Goal: Book appointment/travel/reservation

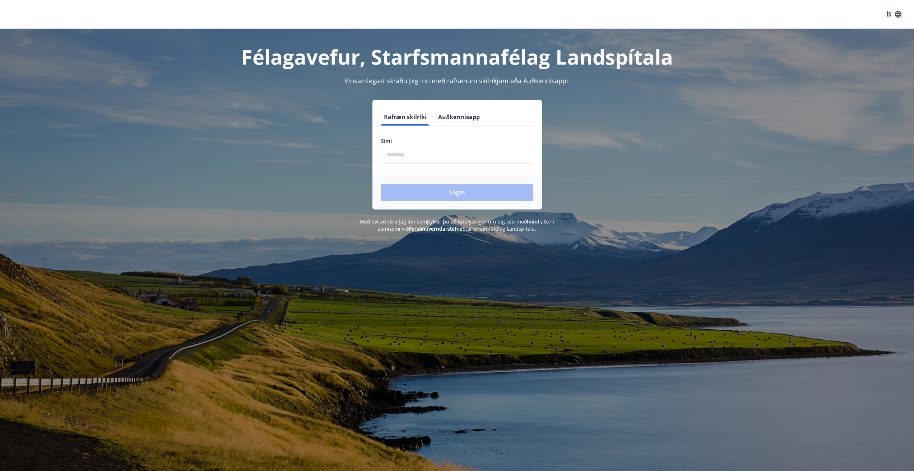
click at [396, 155] on input "phone" at bounding box center [457, 155] width 152 height 18
type input "********"
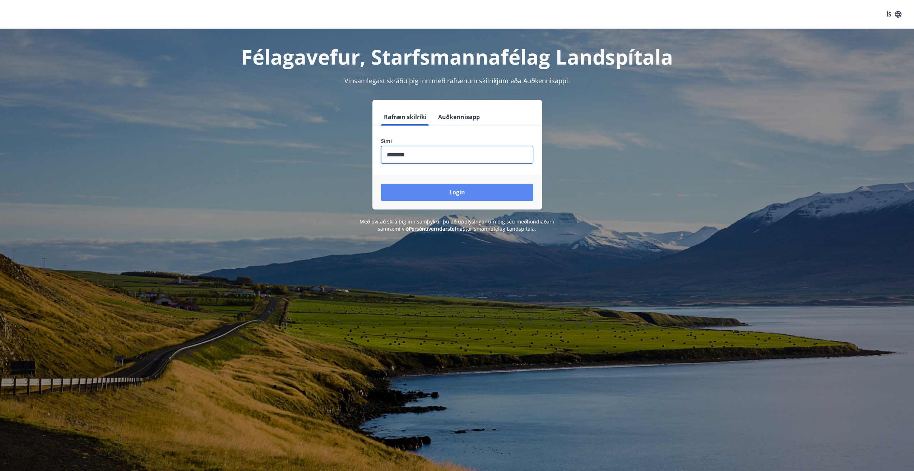
click at [456, 191] on button "Login" at bounding box center [457, 192] width 152 height 17
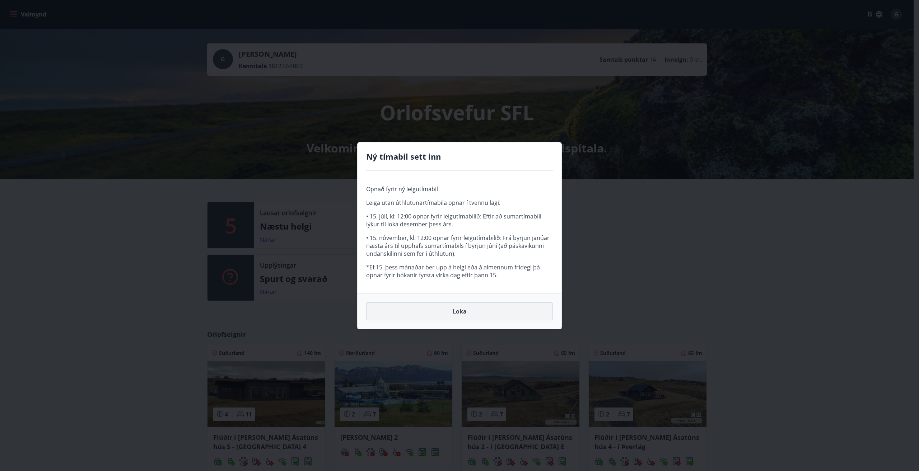
click at [460, 308] on button "Loka" at bounding box center [459, 312] width 187 height 18
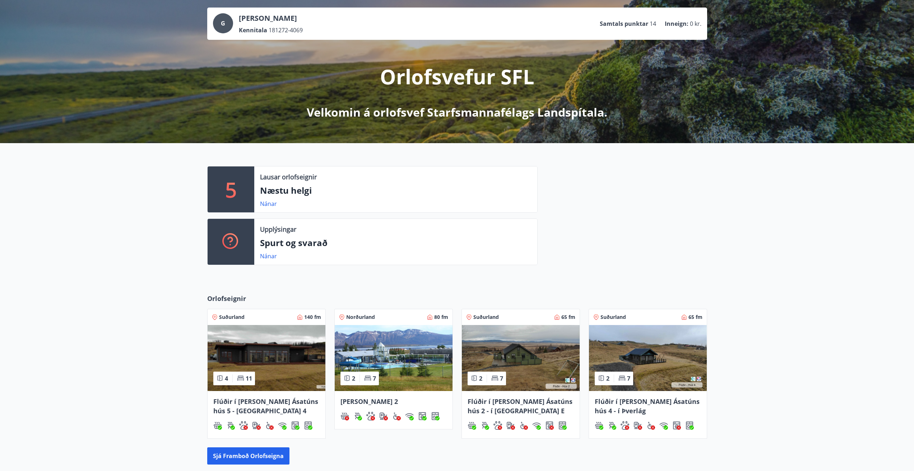
scroll to position [72, 0]
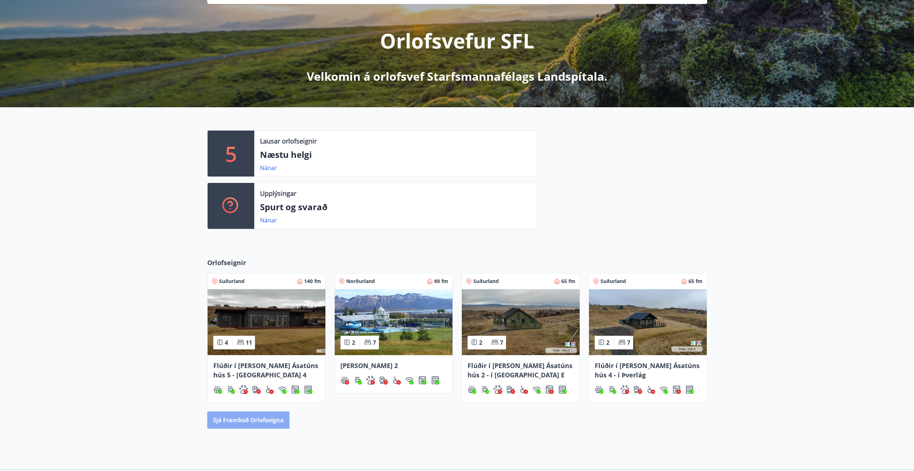
click at [245, 420] on button "Sjá framboð orlofseigna" at bounding box center [248, 420] width 82 height 17
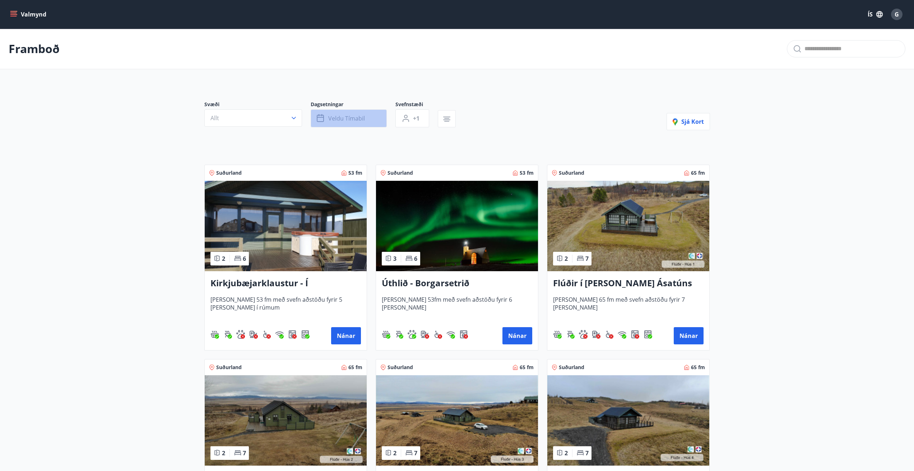
click at [339, 115] on span "Veldu tímabil" at bounding box center [346, 119] width 37 height 8
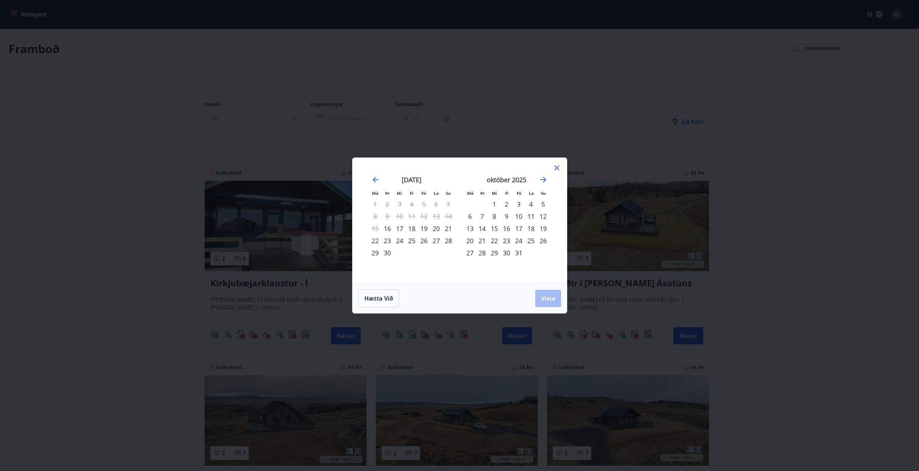
click at [494, 241] on div "22" at bounding box center [494, 241] width 12 height 12
click at [549, 297] on span "Vista" at bounding box center [548, 299] width 14 height 8
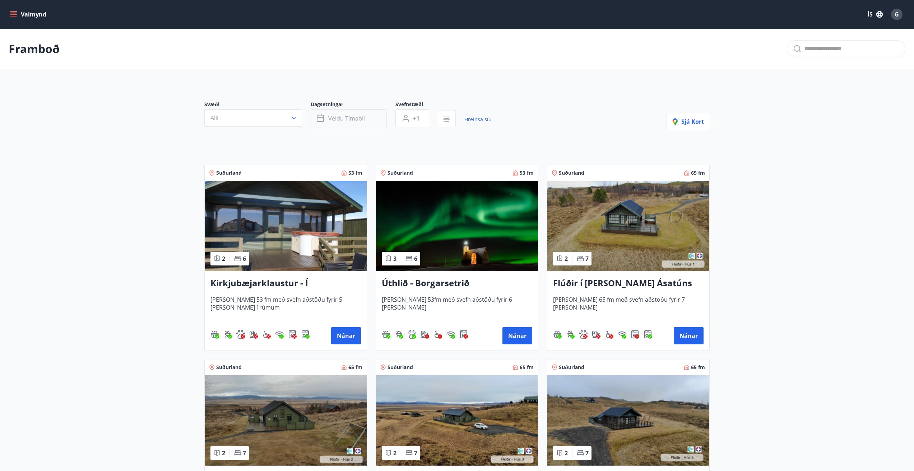
click at [333, 115] on span "Veldu tímabil" at bounding box center [346, 119] width 37 height 8
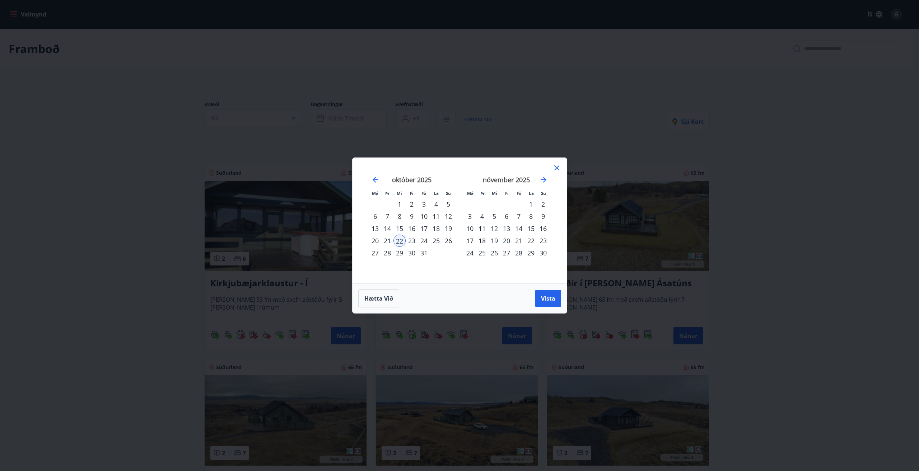
click at [448, 239] on div "26" at bounding box center [448, 241] width 12 height 12
click at [547, 297] on span "Vista" at bounding box center [548, 299] width 14 height 8
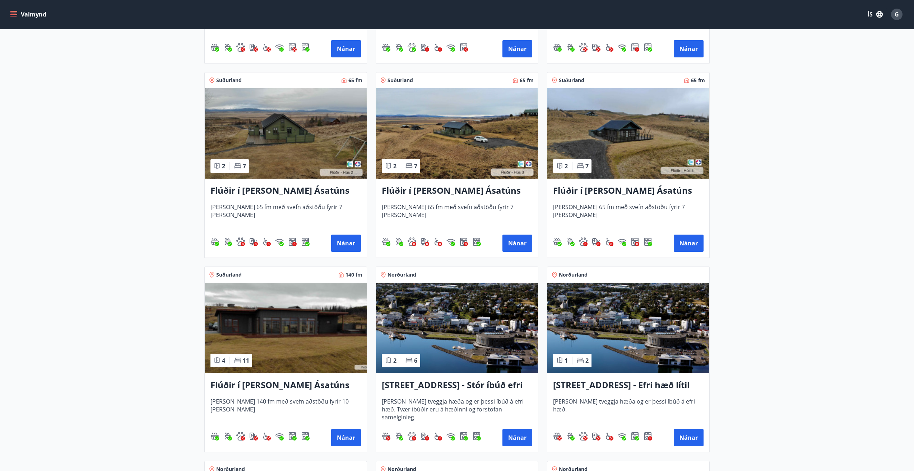
scroll to position [180, 0]
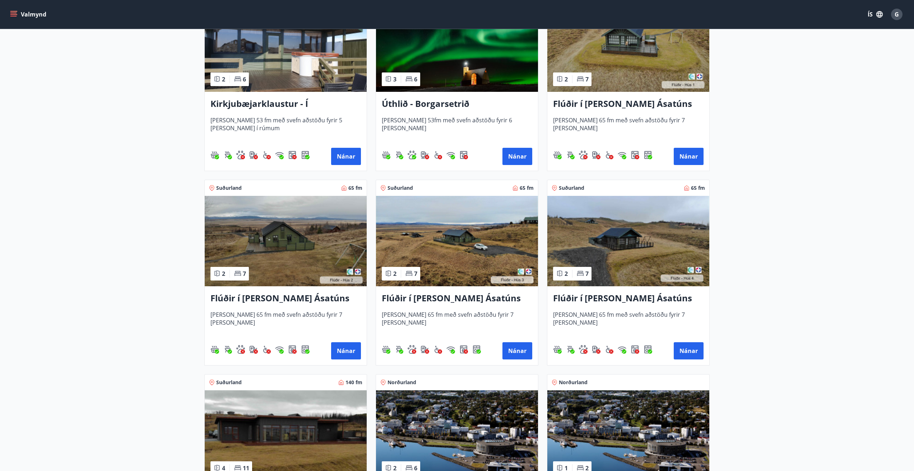
click at [465, 235] on img at bounding box center [457, 241] width 162 height 90
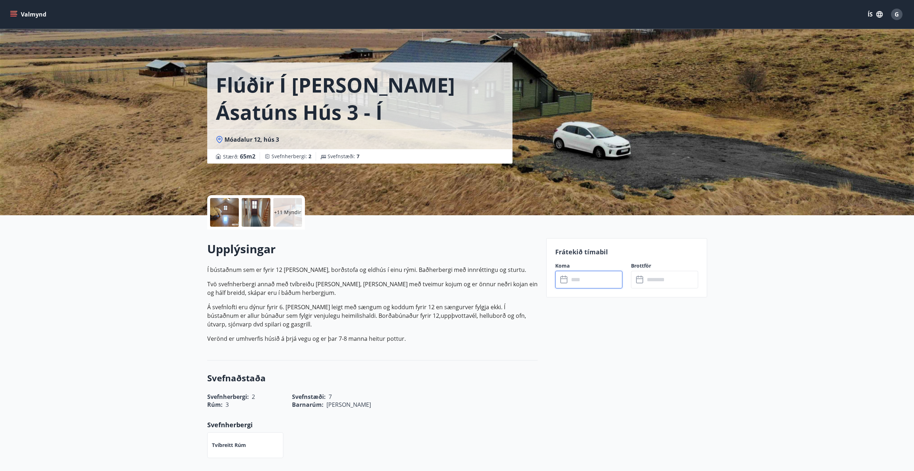
click at [572, 280] on input "text" at bounding box center [595, 280] width 53 height 18
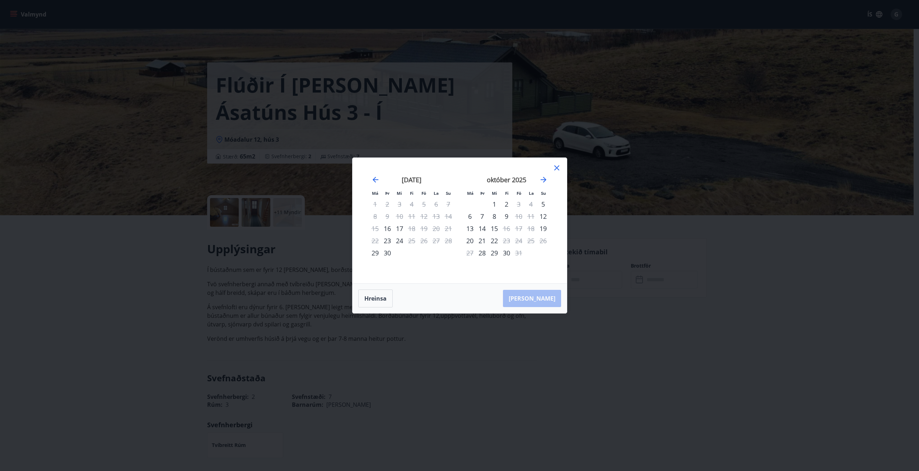
click at [558, 168] on icon at bounding box center [557, 168] width 9 height 9
